Goal: Task Accomplishment & Management: Manage account settings

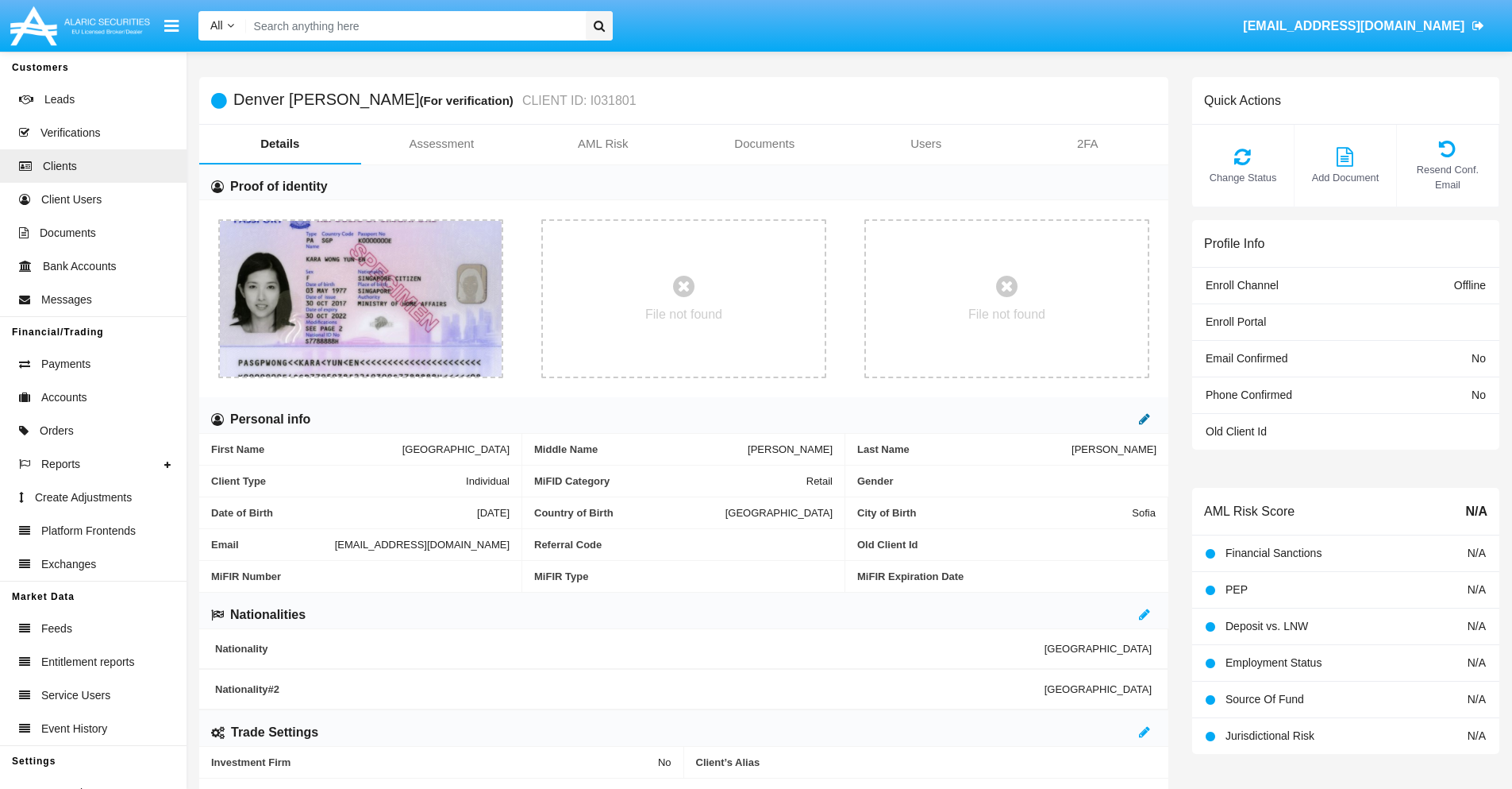
click at [1145, 419] on icon at bounding box center [1144, 418] width 11 height 13
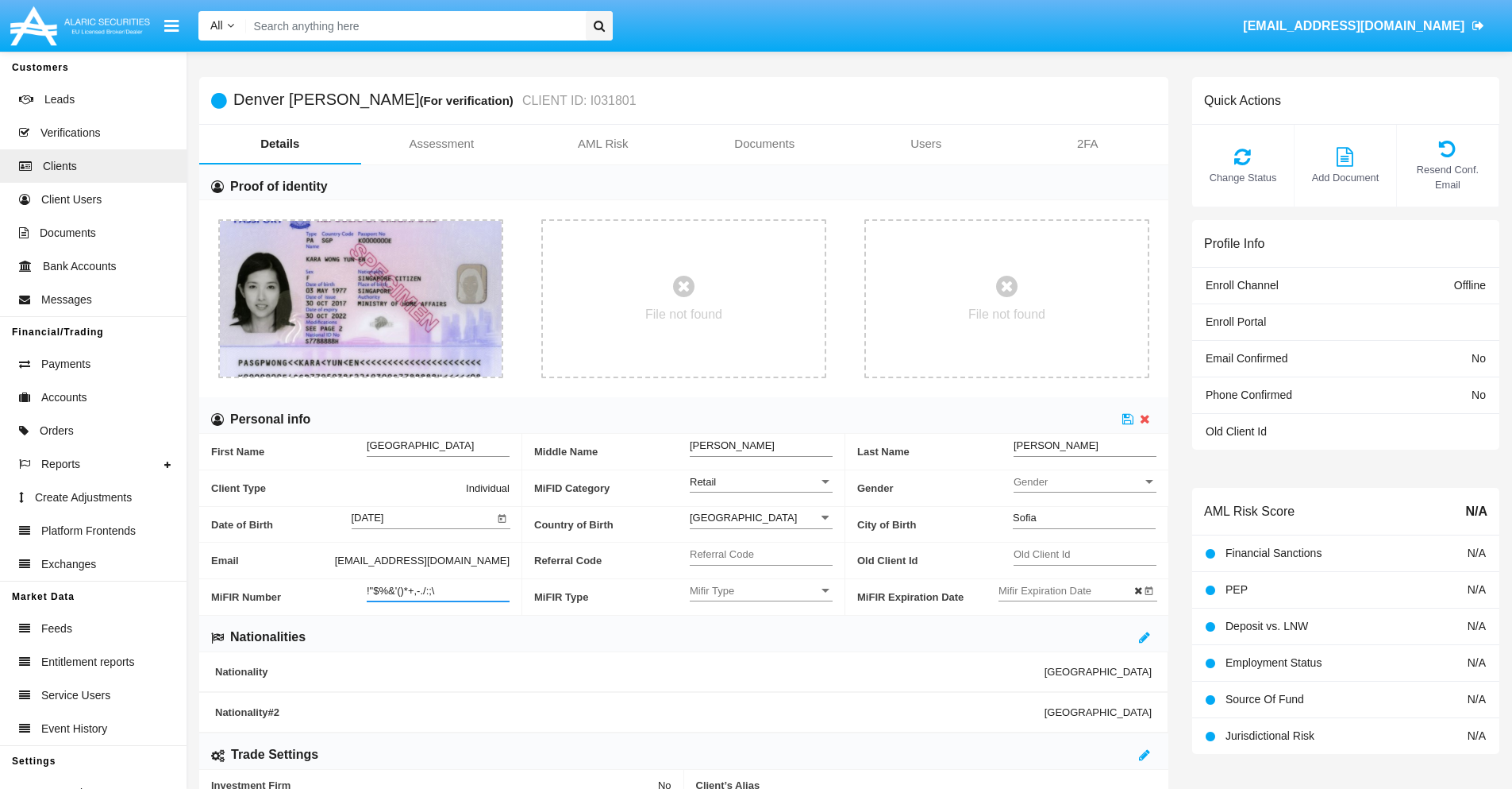
type input "!"$%&'()*+,-./:;\"
click at [1128, 419] on icon at bounding box center [1127, 418] width 11 height 13
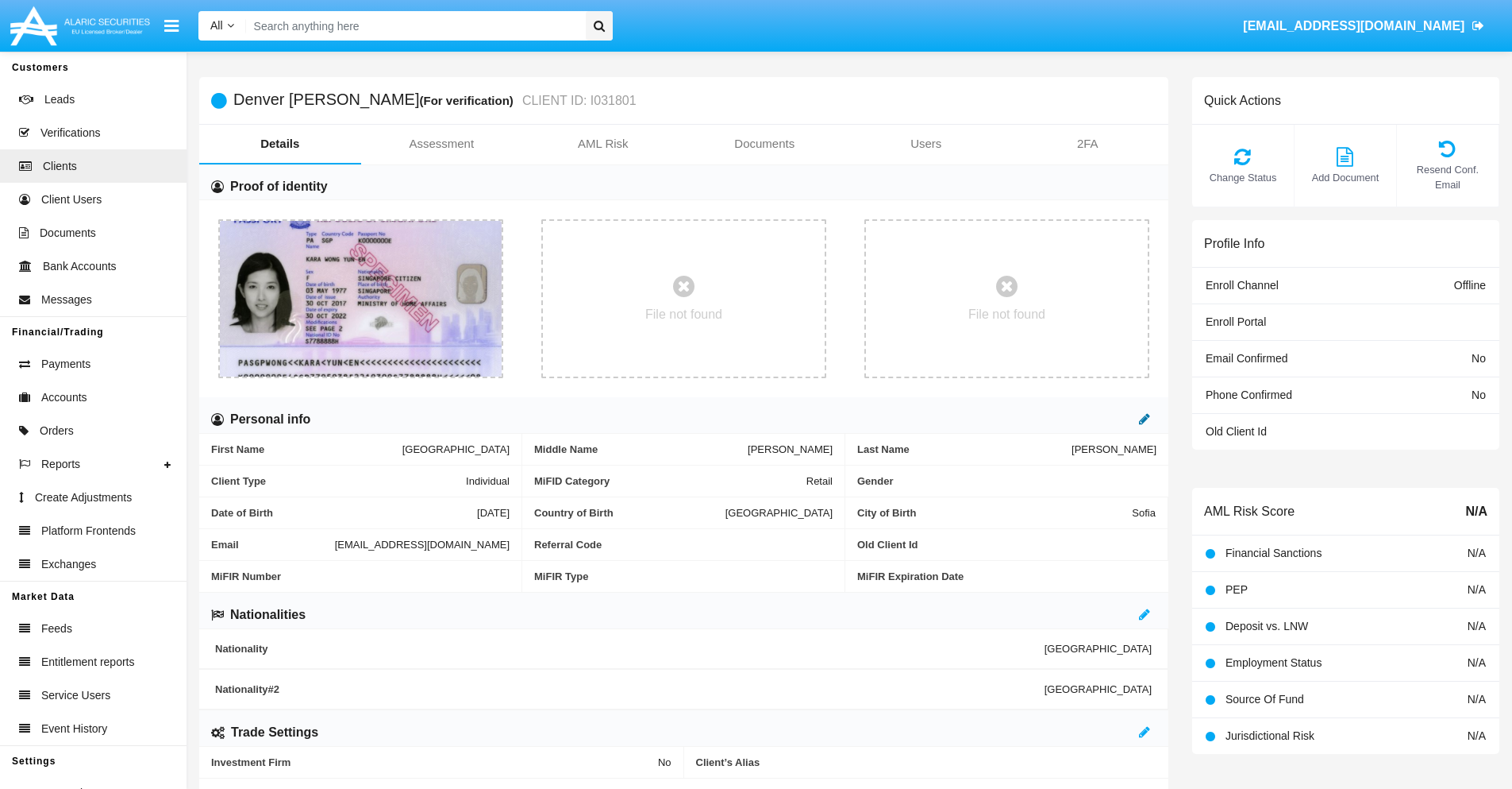
click at [1145, 419] on icon at bounding box center [1144, 418] width 11 height 13
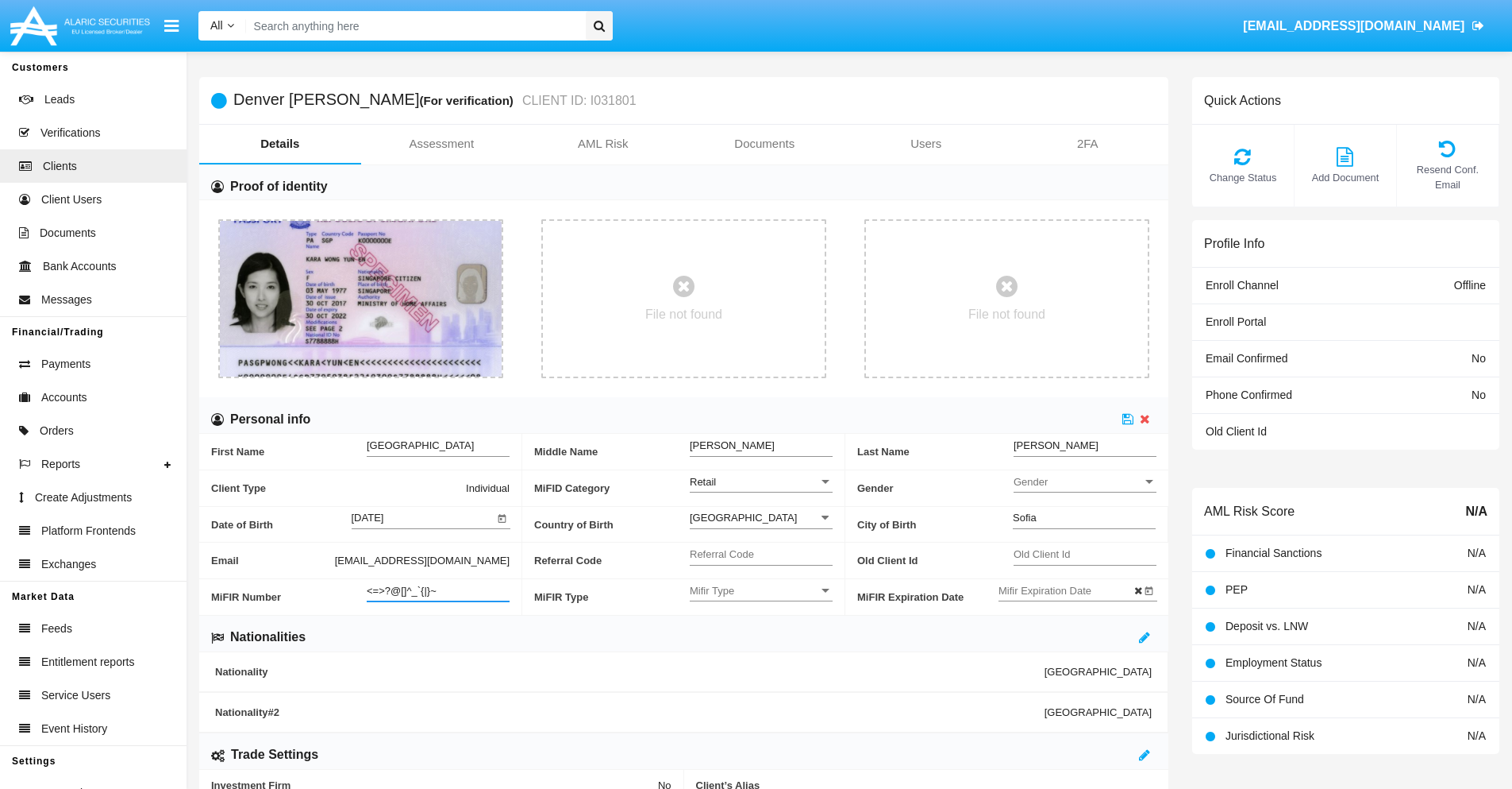
type input "<=>?@[]^_`{|}~"
click at [1128, 419] on icon at bounding box center [1127, 418] width 11 height 13
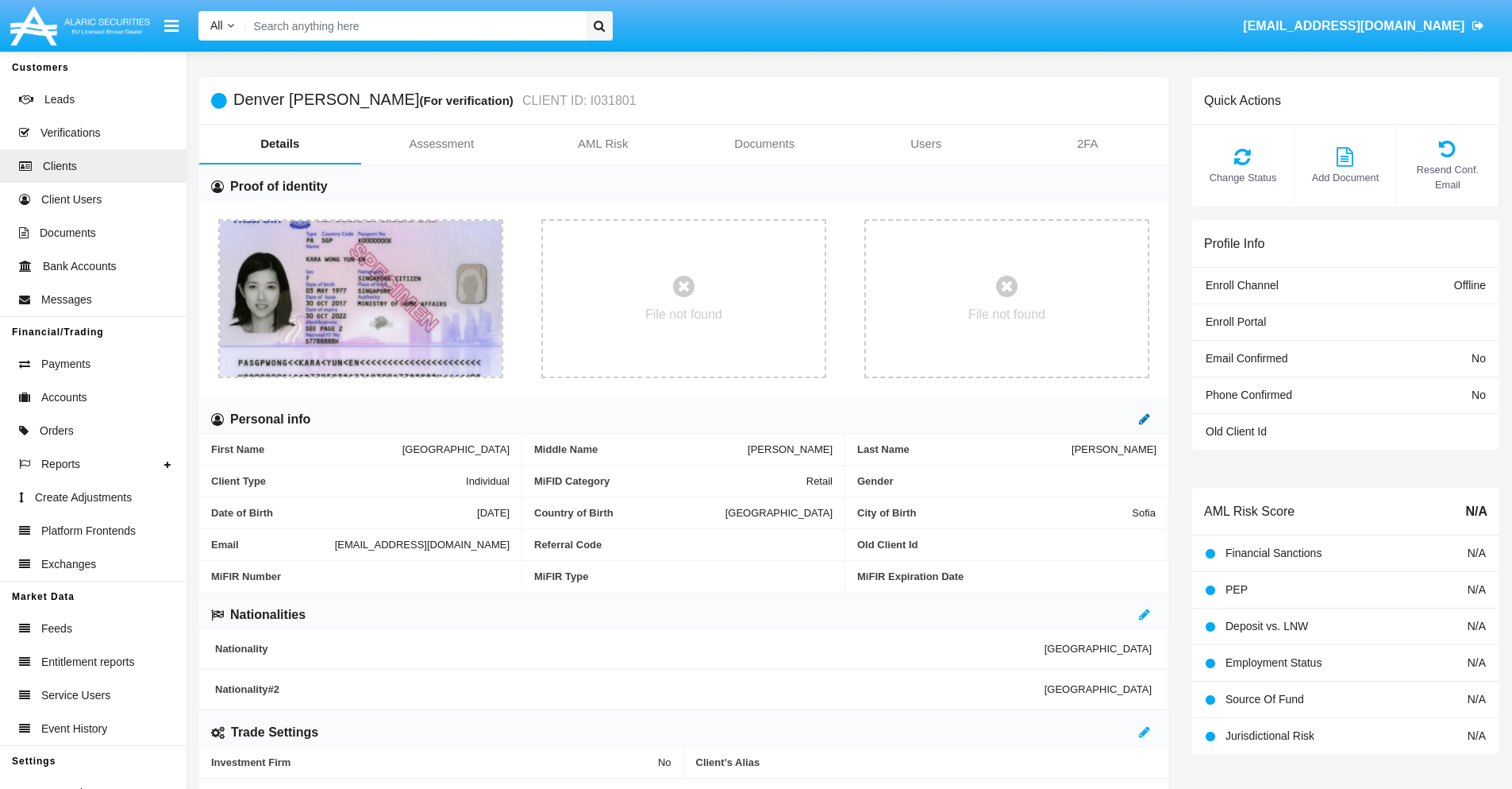
click at [1145, 419] on icon at bounding box center [1144, 418] width 11 height 13
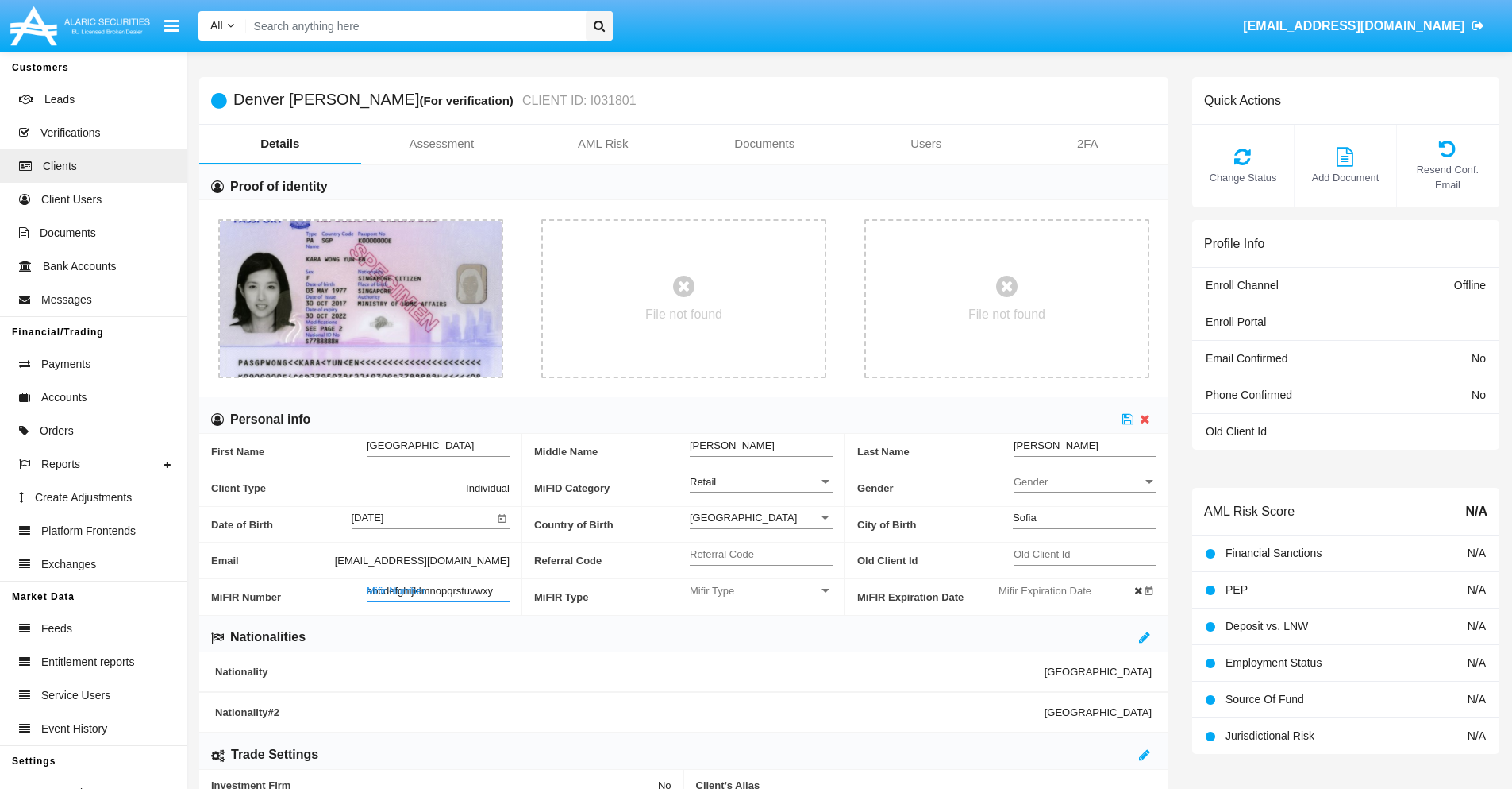
type input "abcdefghijklmnopqrstuvwxyz"
click at [1128, 419] on icon at bounding box center [1127, 418] width 11 height 13
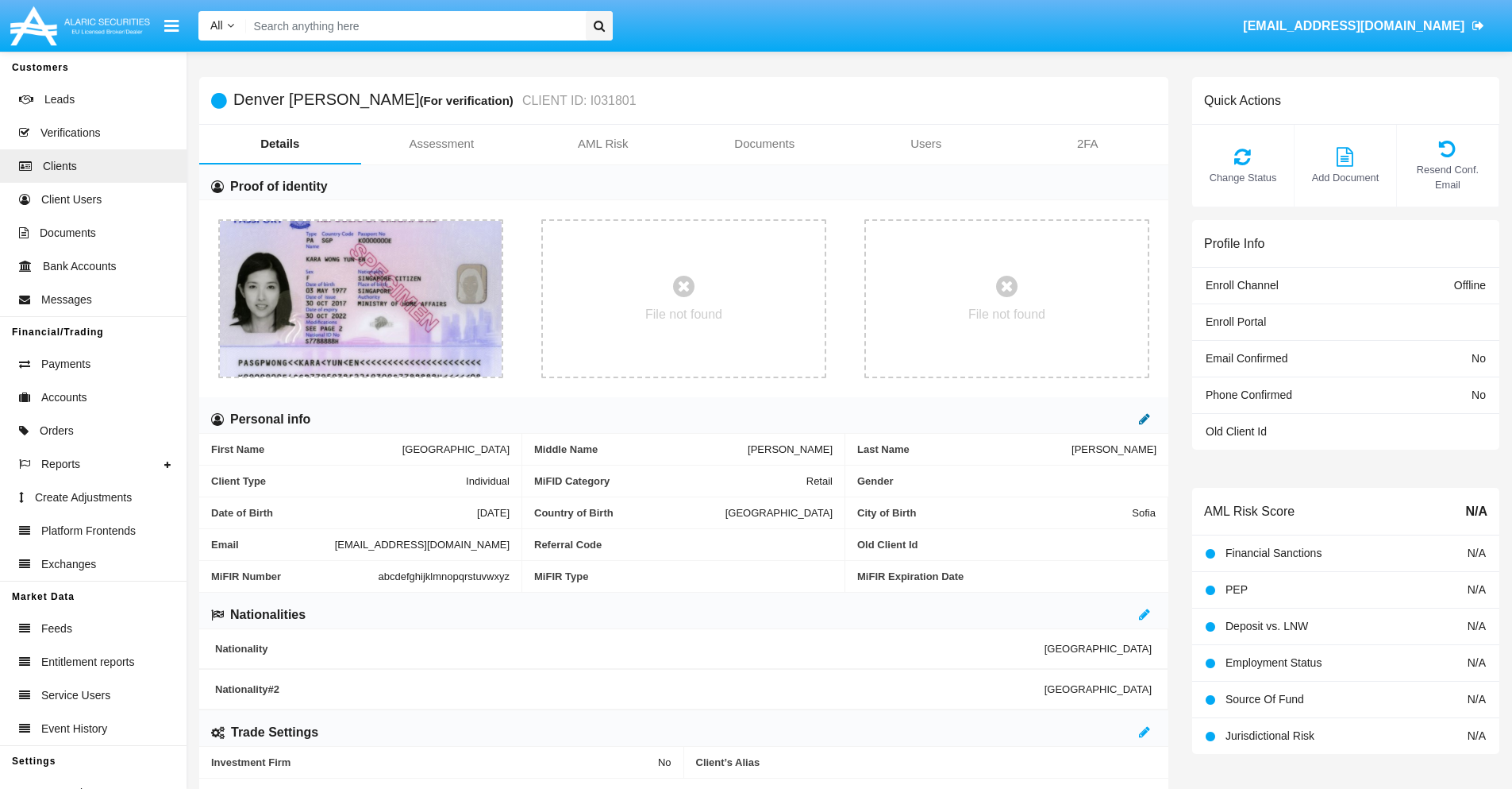
click at [1145, 419] on icon at bounding box center [1144, 418] width 11 height 13
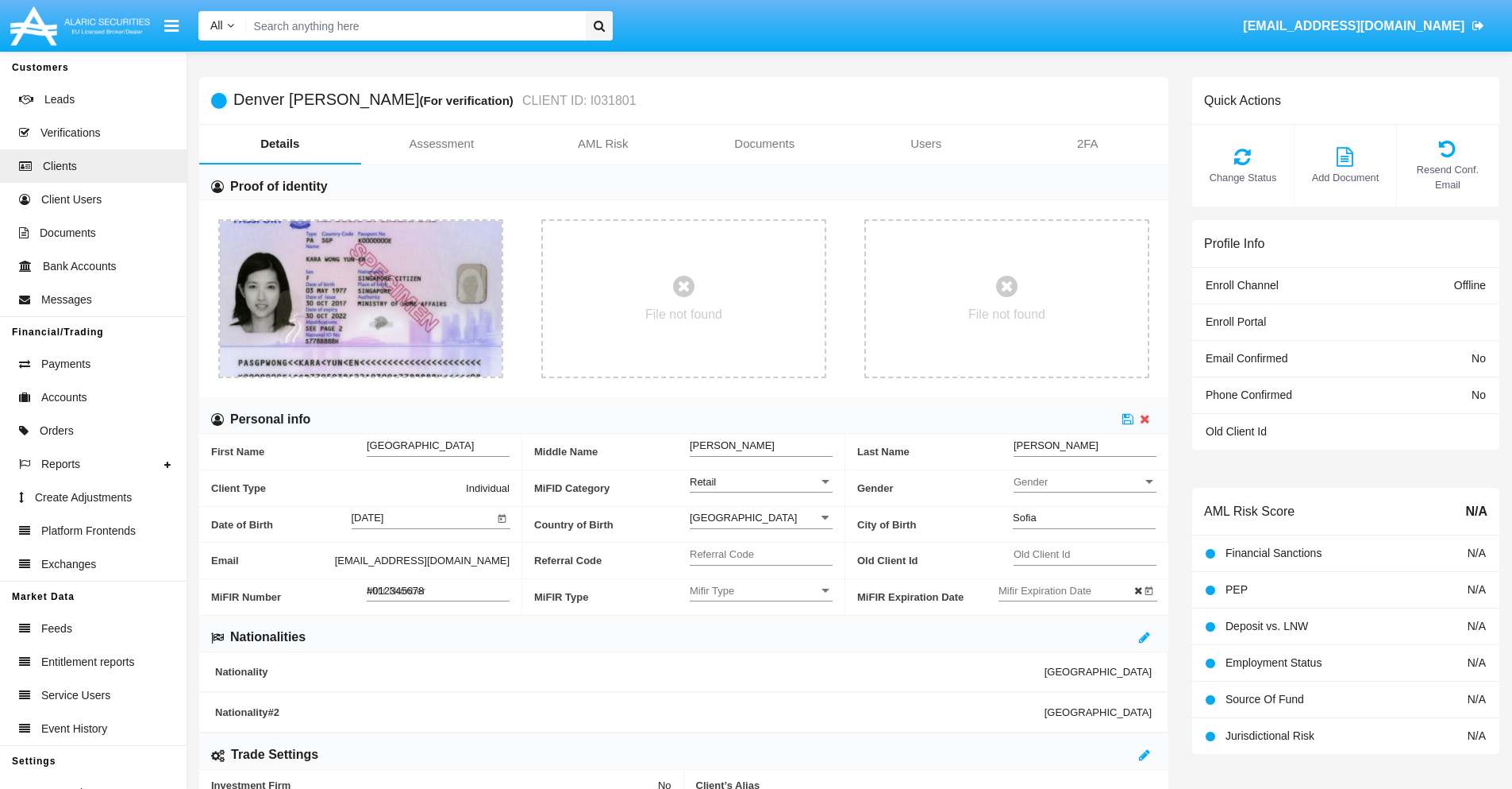
type input "#0123456789"
click at [1128, 419] on icon at bounding box center [1127, 418] width 11 height 13
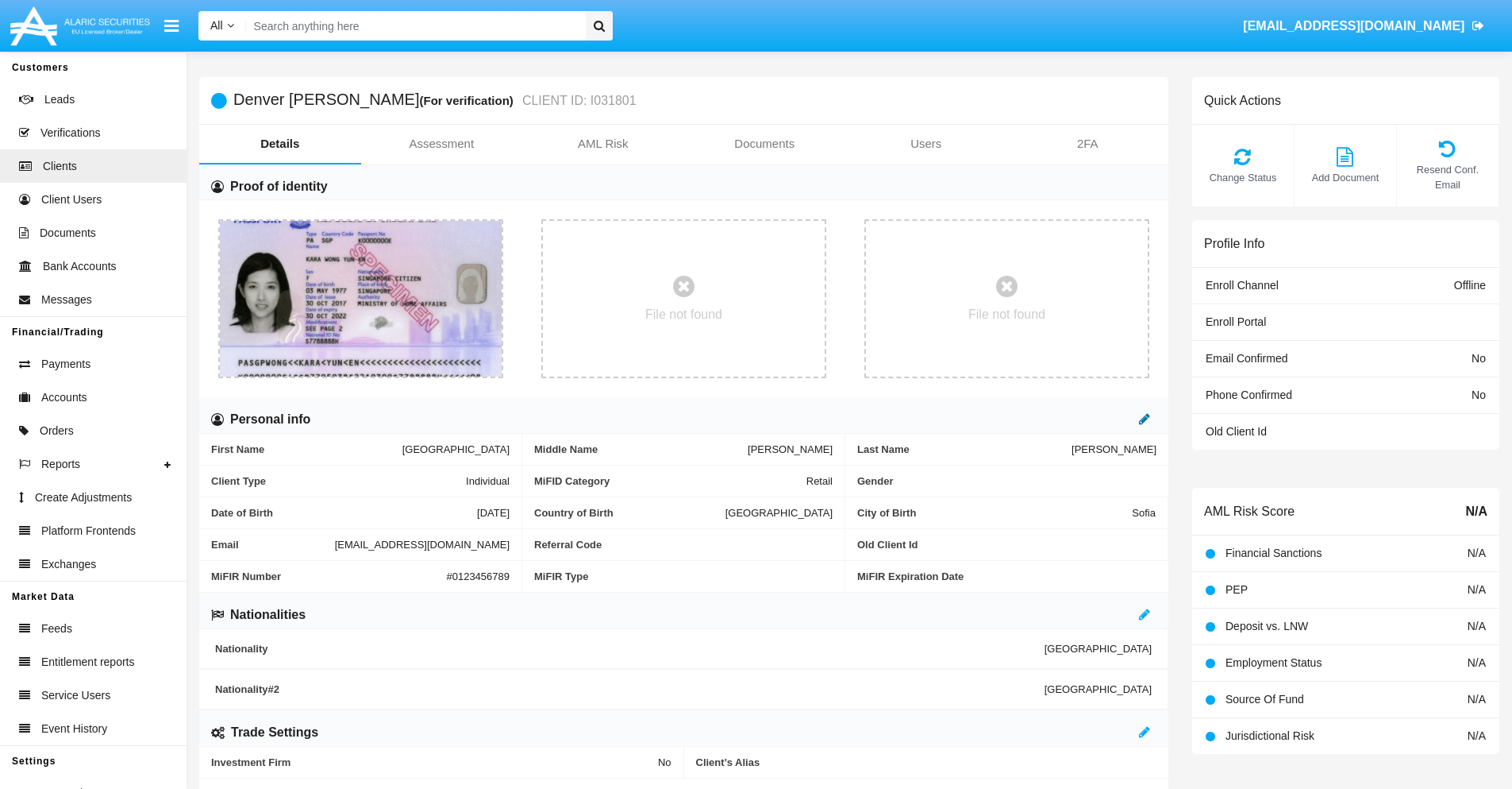
click at [1145, 419] on icon at bounding box center [1144, 418] width 11 height 13
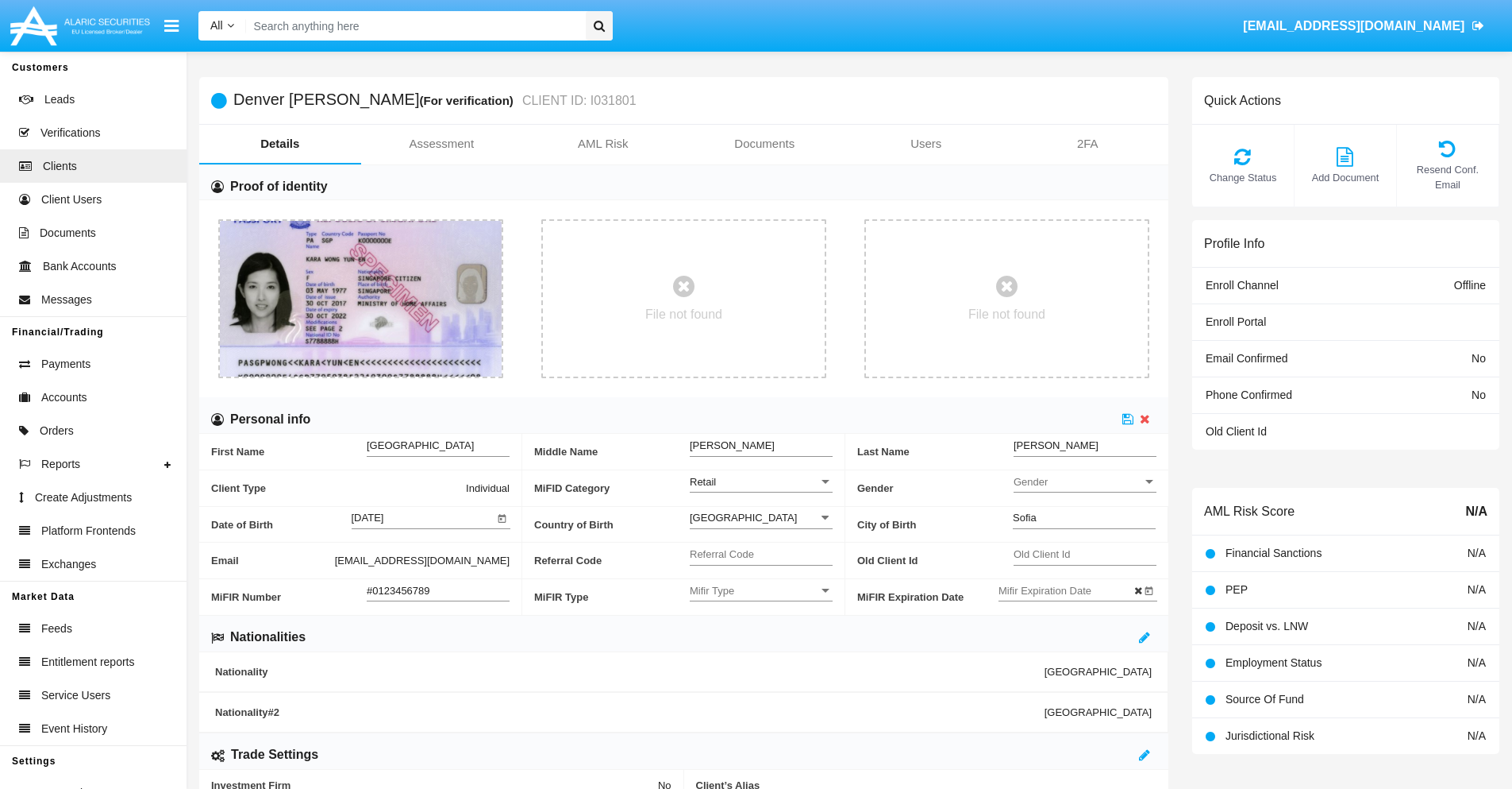
click at [438, 590] on input "#0123456789" at bounding box center [438, 591] width 143 height 14
click at [1128, 419] on icon at bounding box center [1127, 418] width 11 height 13
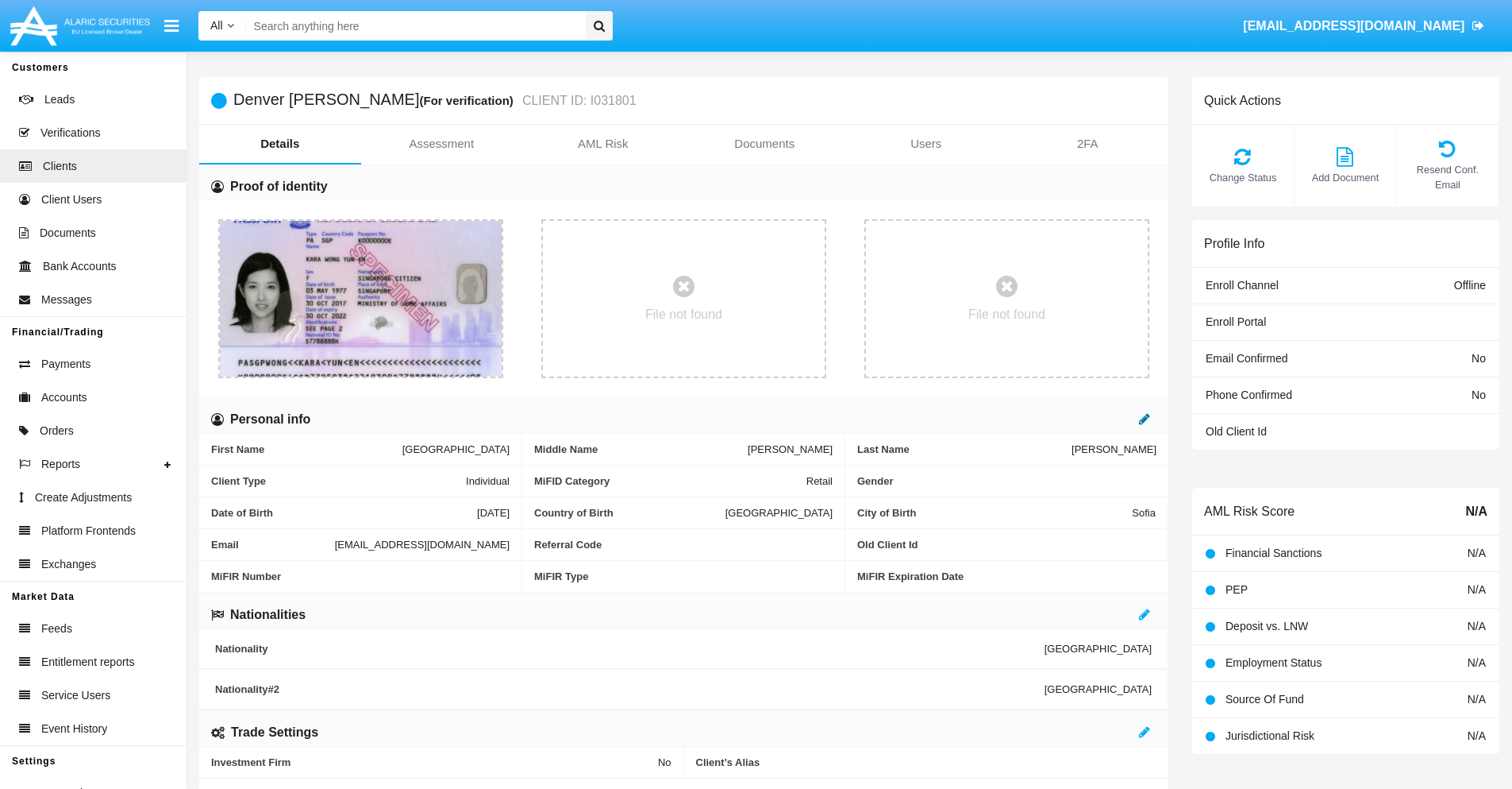
click at [1145, 419] on icon at bounding box center [1144, 418] width 11 height 13
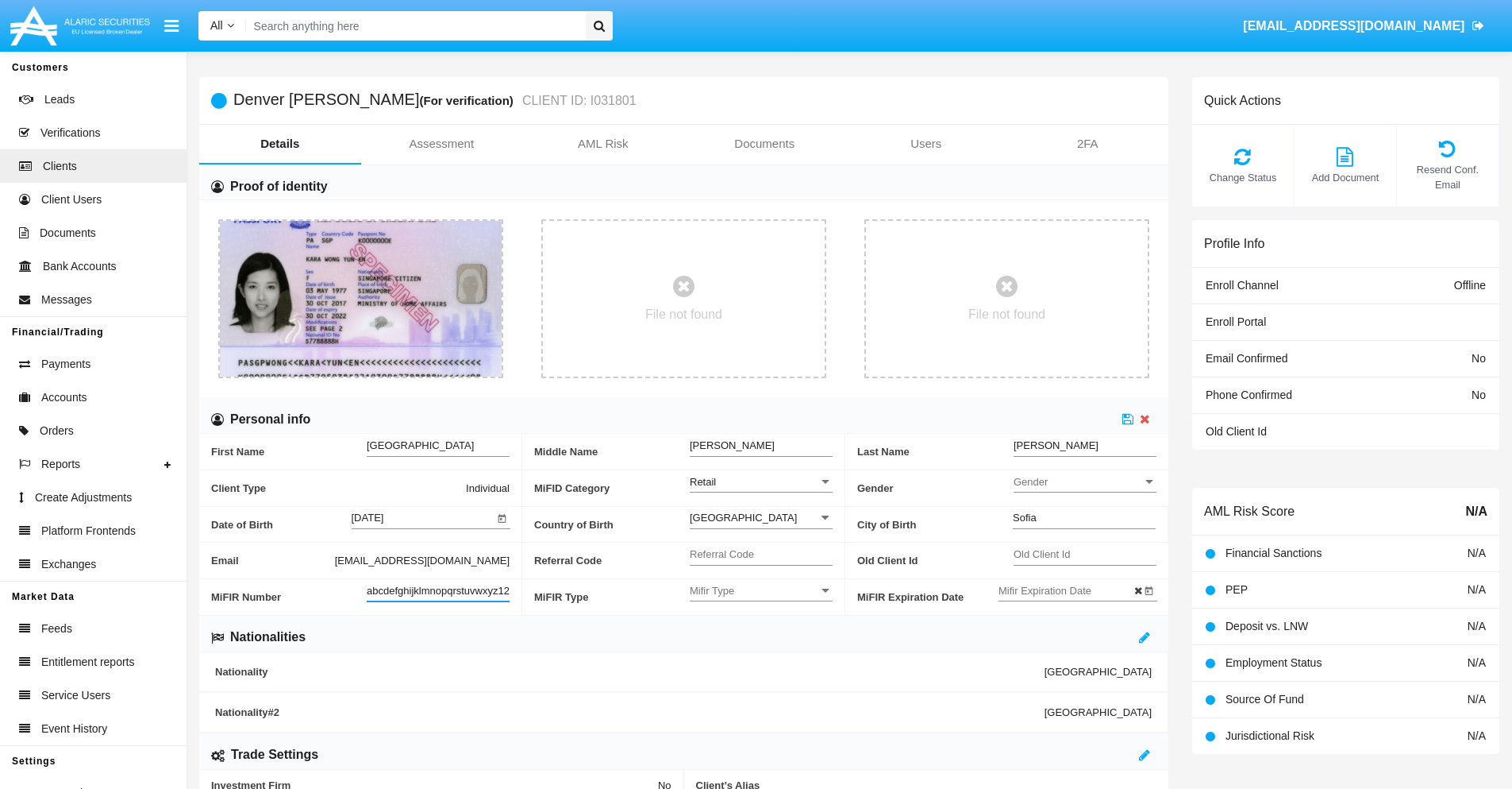
scroll to position [0, 11]
type input "abcdefghijklmnopqrstuvwxyz1234"
click at [1128, 419] on icon at bounding box center [1127, 418] width 11 height 13
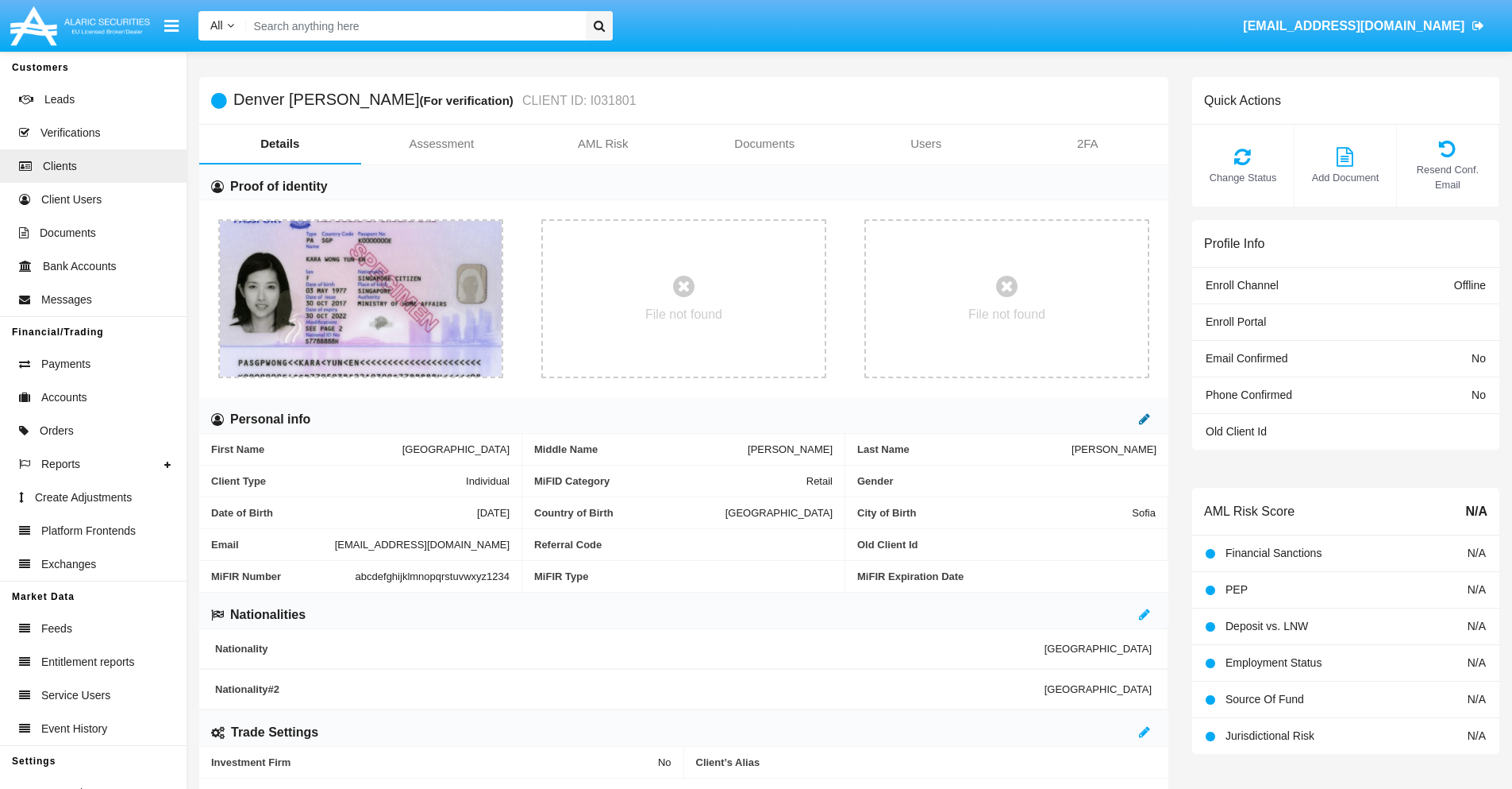
click at [1145, 419] on icon at bounding box center [1144, 418] width 11 height 13
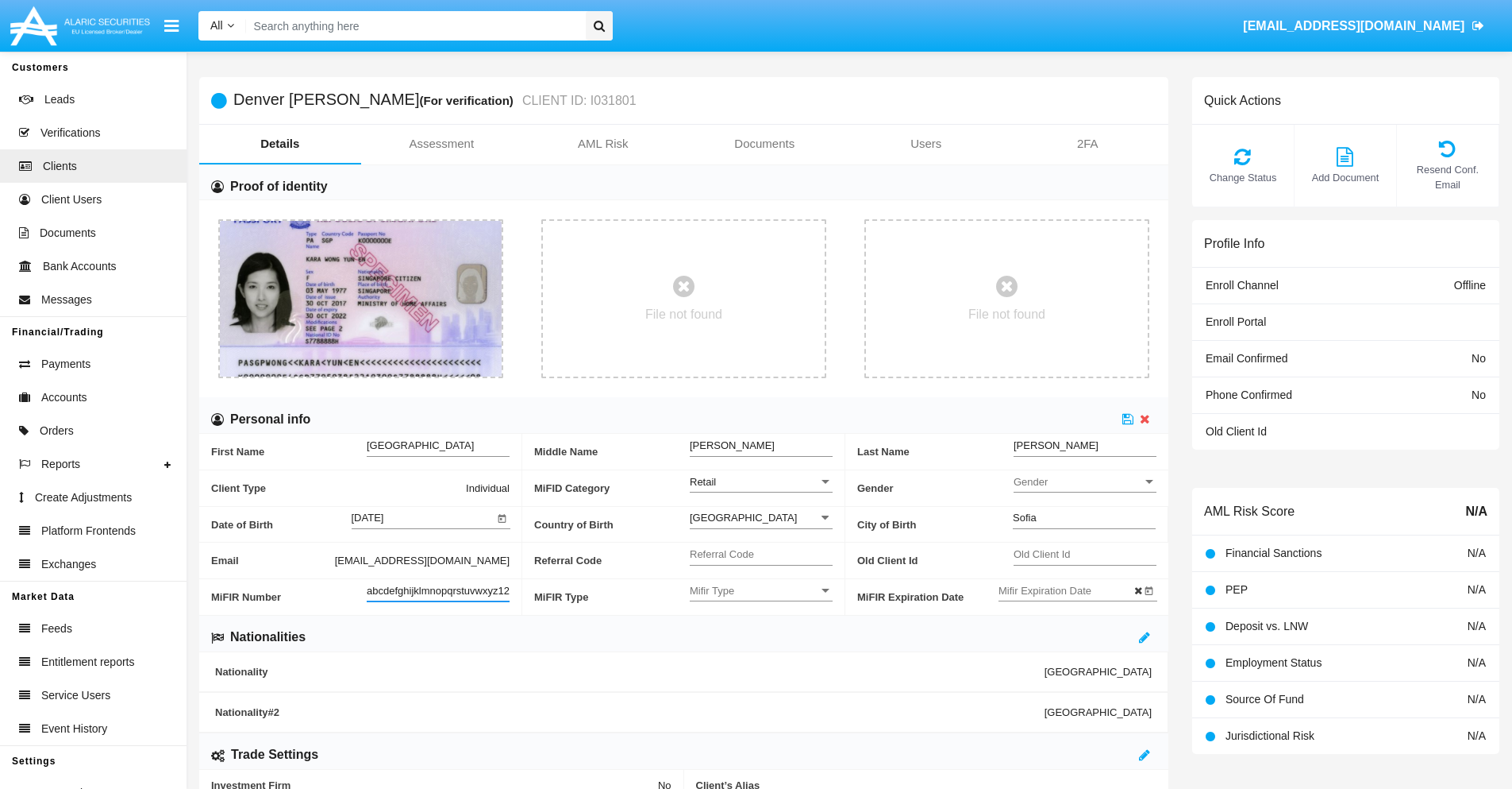
scroll to position [0, 17]
type input "abcdefghijklmnopqrstuvwxyz12345"
click at [1128, 419] on icon at bounding box center [1127, 418] width 11 height 13
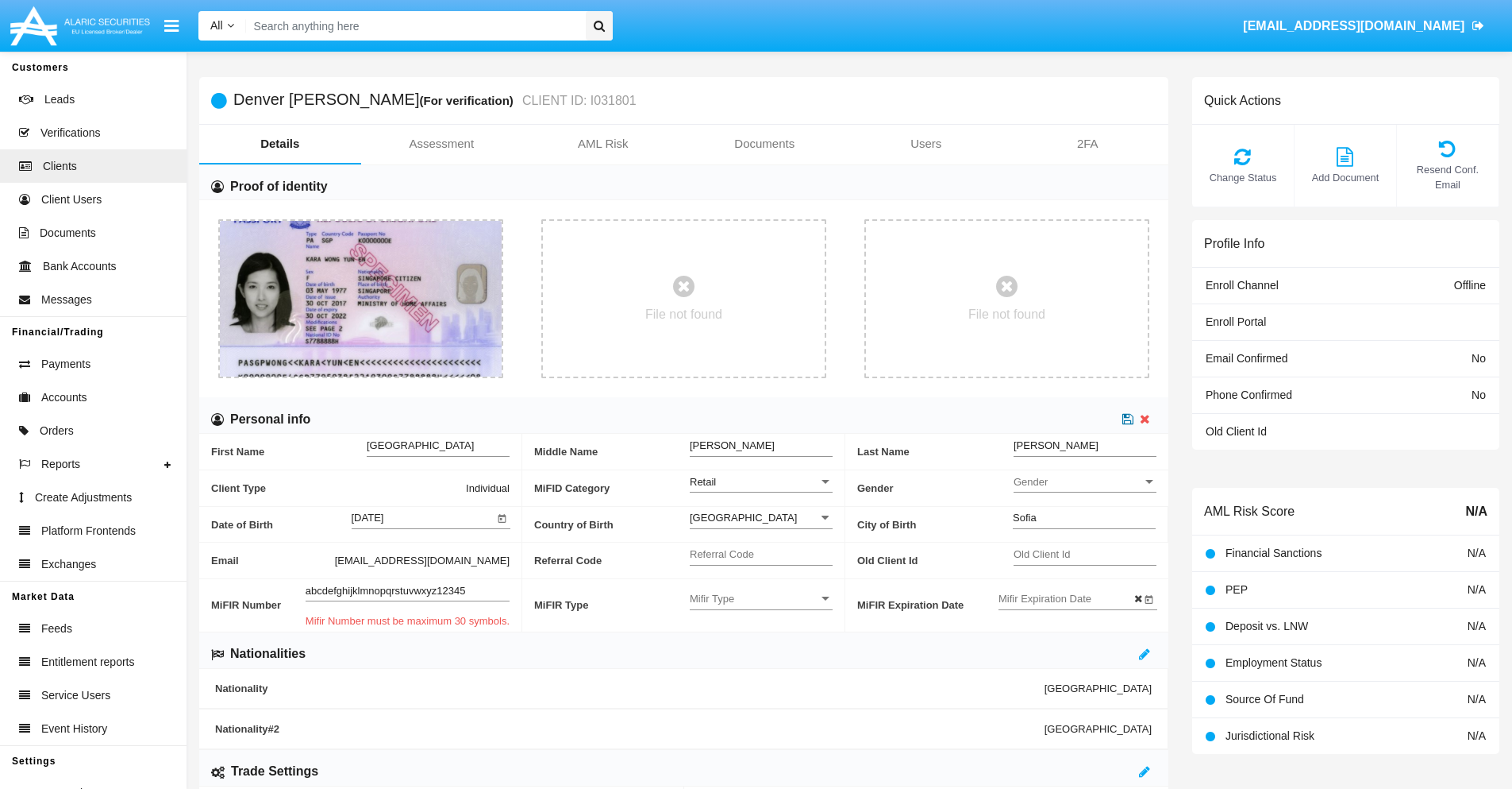
scroll to position [0, 0]
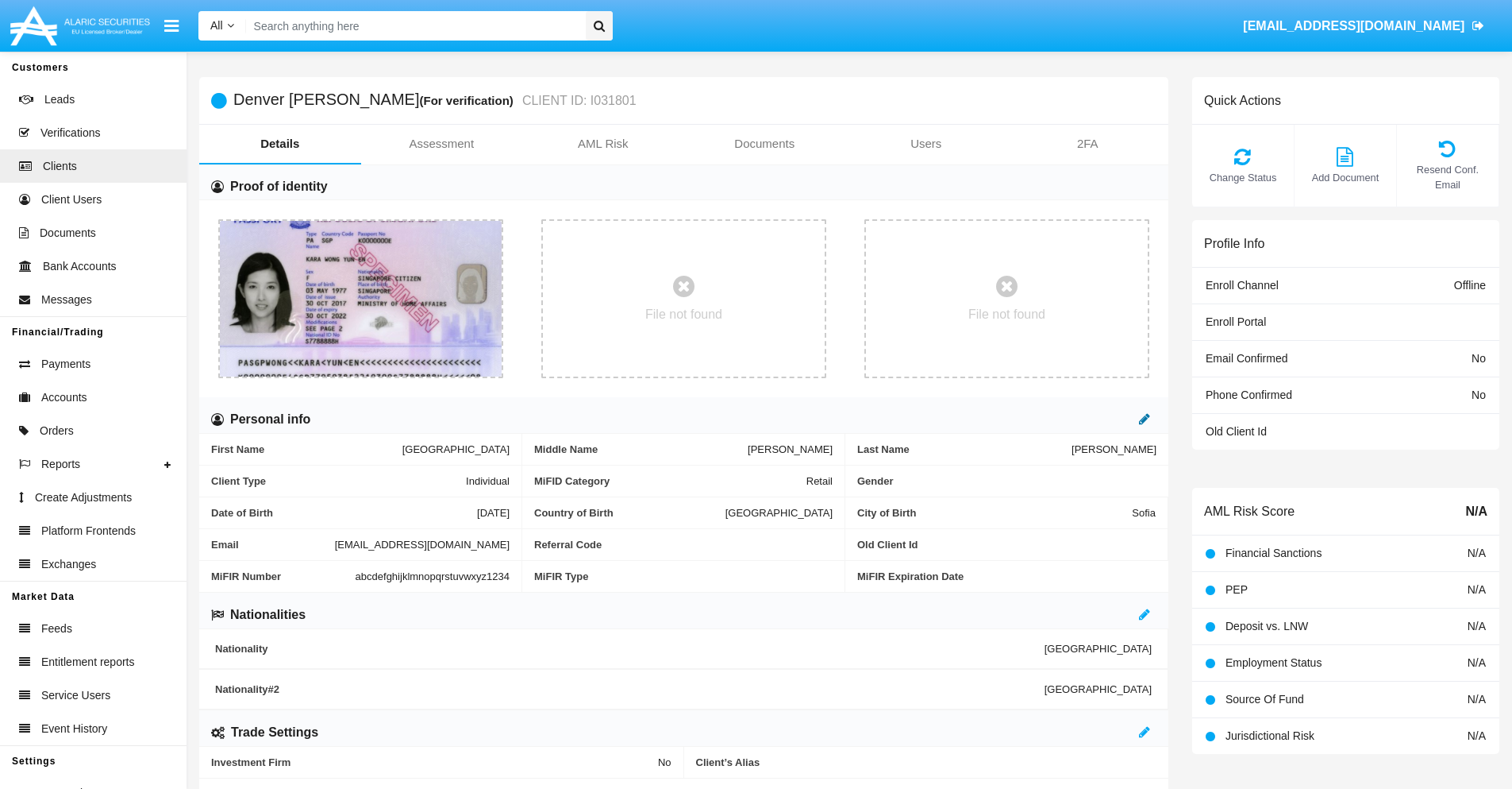
click at [1145, 419] on icon at bounding box center [1144, 418] width 11 height 13
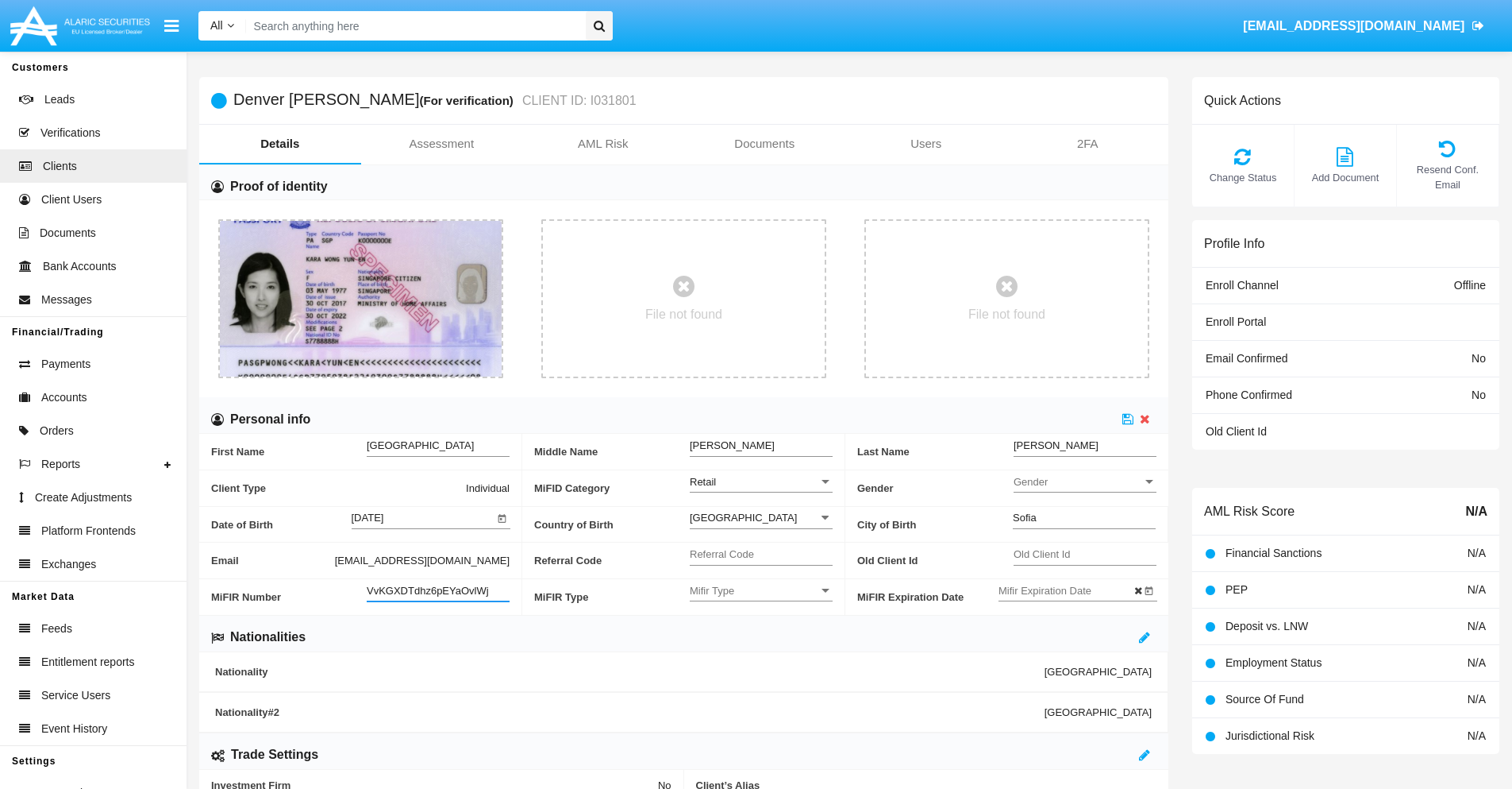
type input "VvKGXDTdhz6pEYaOvlWj"
click at [761, 590] on span "Mifir Type" at bounding box center [754, 591] width 128 height 14
click at [761, 630] on span "CONCAT" at bounding box center [761, 629] width 143 height 31
click at [1069, 590] on input "Mifir Expiration Date" at bounding box center [1070, 591] width 143 height 14
click at [1045, 322] on span "SEP 2025" at bounding box center [1032, 324] width 35 height 13
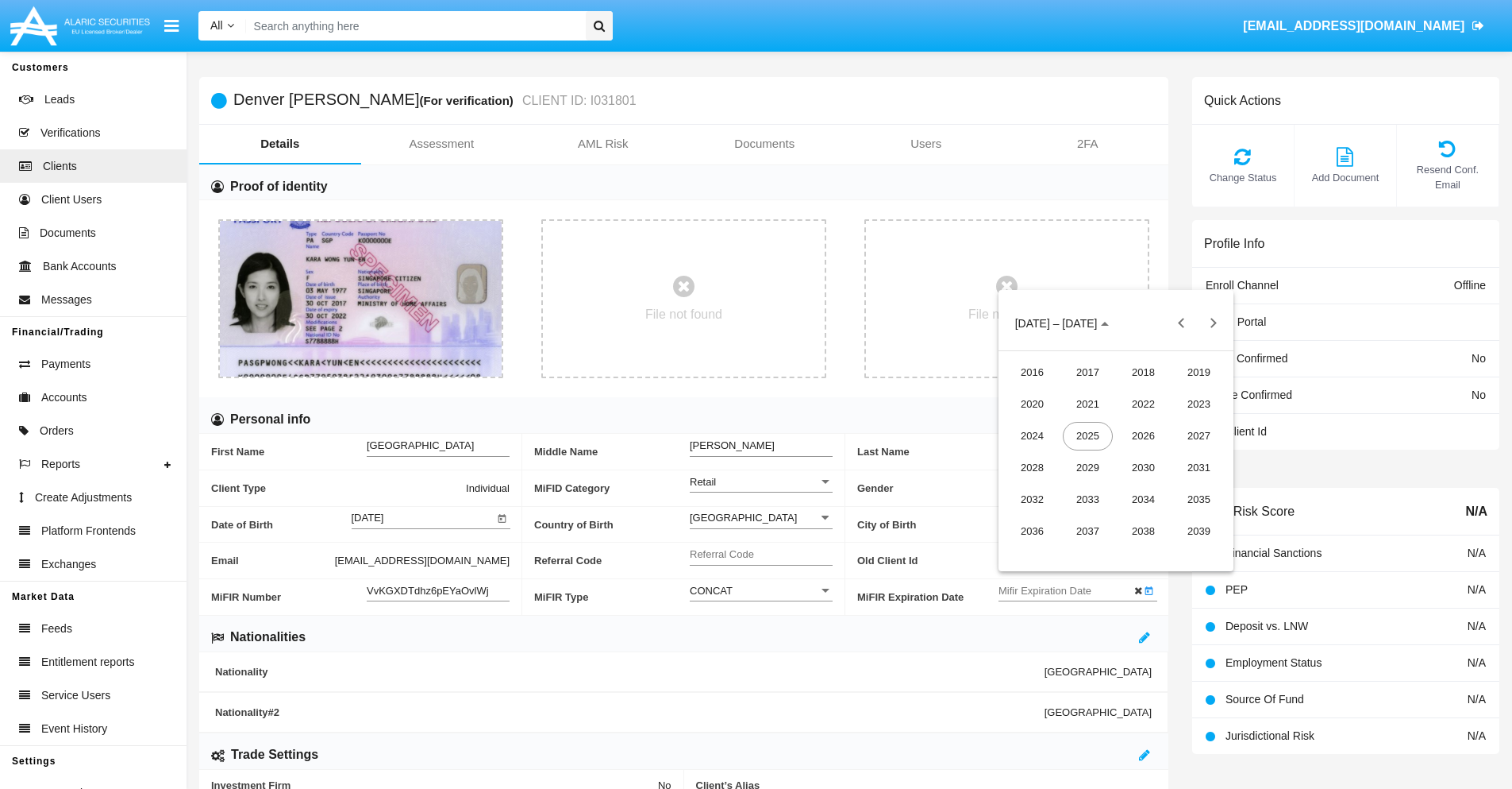
click at [1143, 467] on div "2030" at bounding box center [1143, 467] width 50 height 29
click at [1031, 404] on div "JAN" at bounding box center [1031, 404] width 50 height 29
click at [1084, 424] on div "1" at bounding box center [1084, 423] width 29 height 29
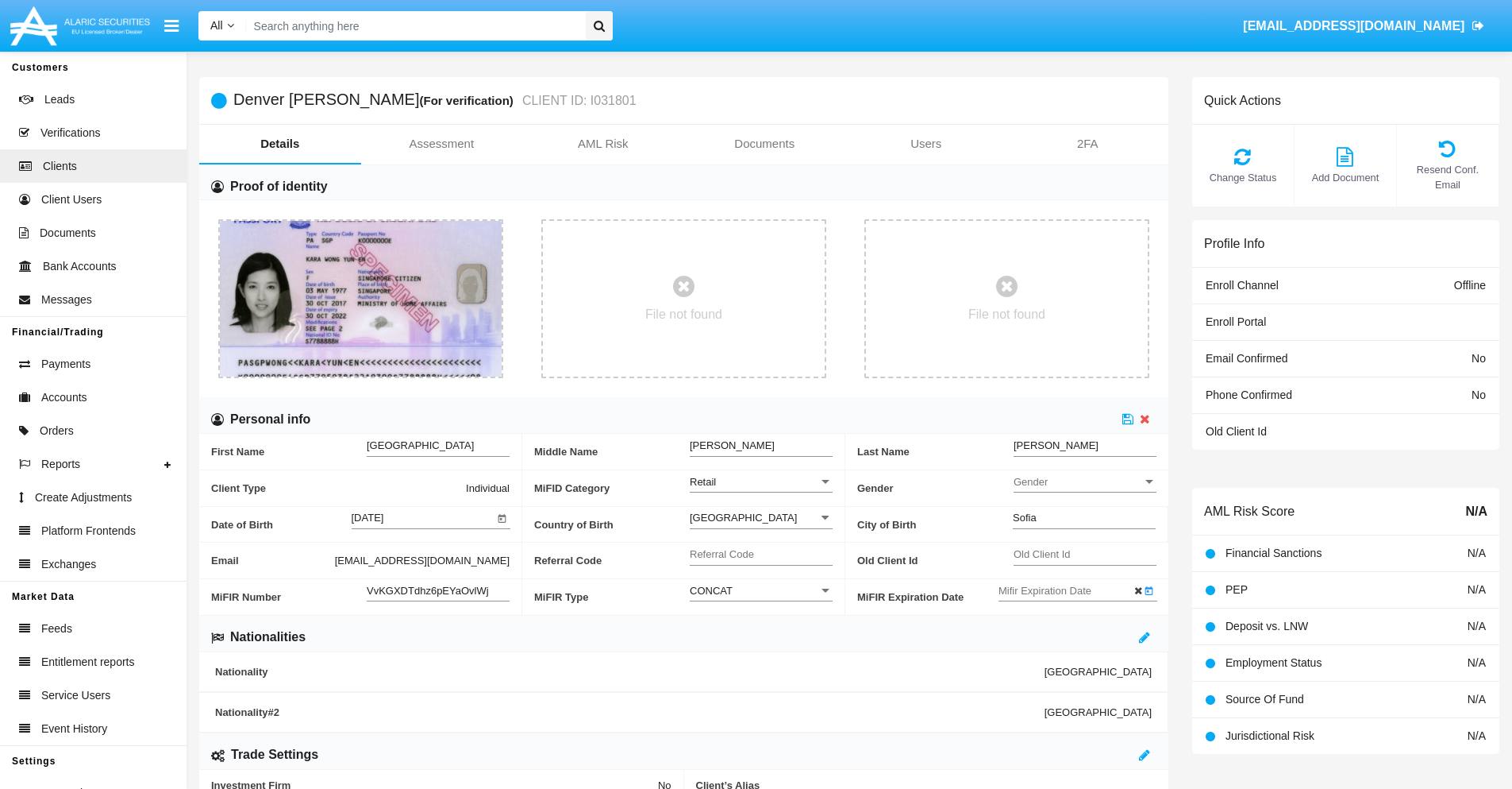
type input "[DATE]"
click at [1128, 419] on icon at bounding box center [1127, 418] width 11 height 13
